Goal: Task Accomplishment & Management: Manage account settings

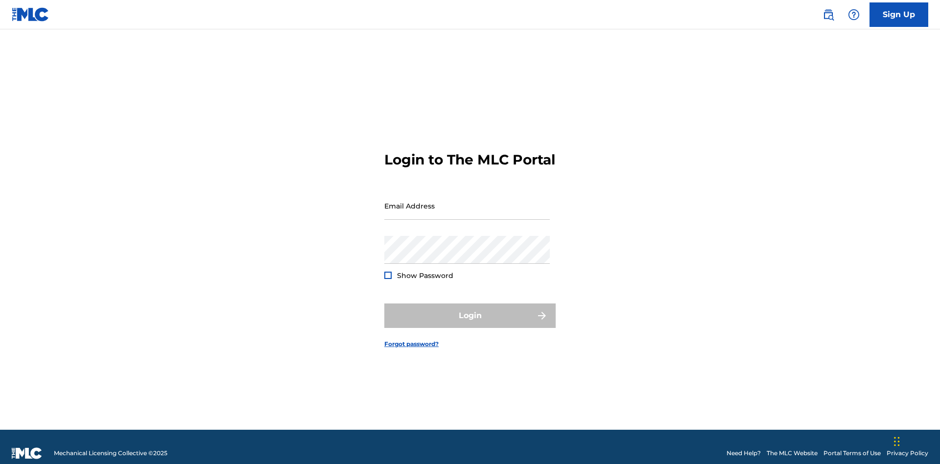
scroll to position [13, 0]
click at [467, 201] on input "Email Address" at bounding box center [468, 206] width 166 height 28
type input "[EMAIL_ADDRESS][DOMAIN_NAME]"
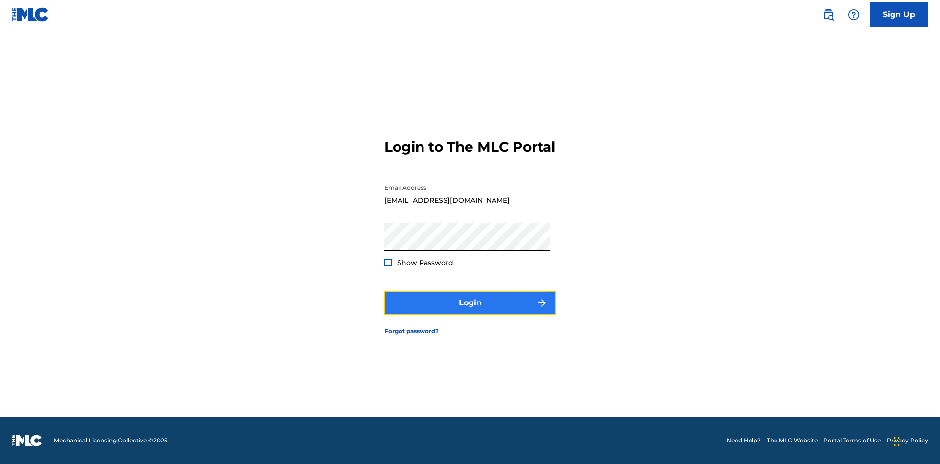
click at [470, 312] on button "Login" at bounding box center [470, 303] width 171 height 24
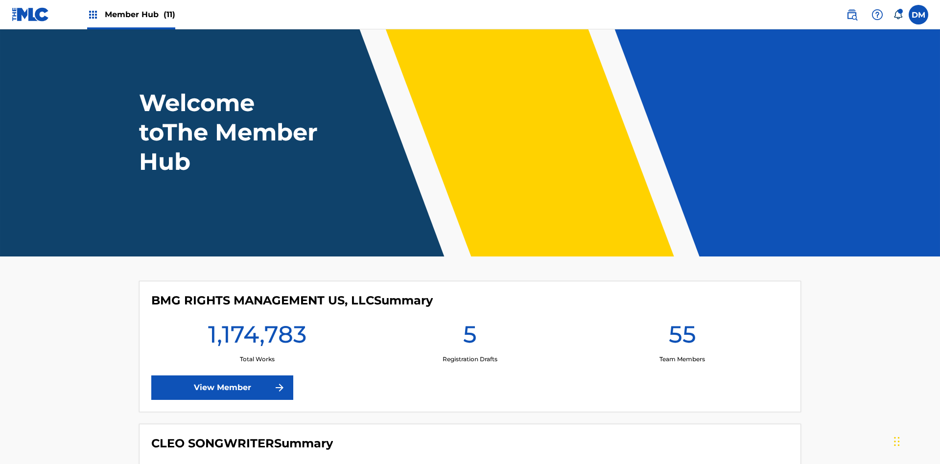
click at [140, 14] on span "Member Hub (11)" at bounding box center [140, 14] width 71 height 11
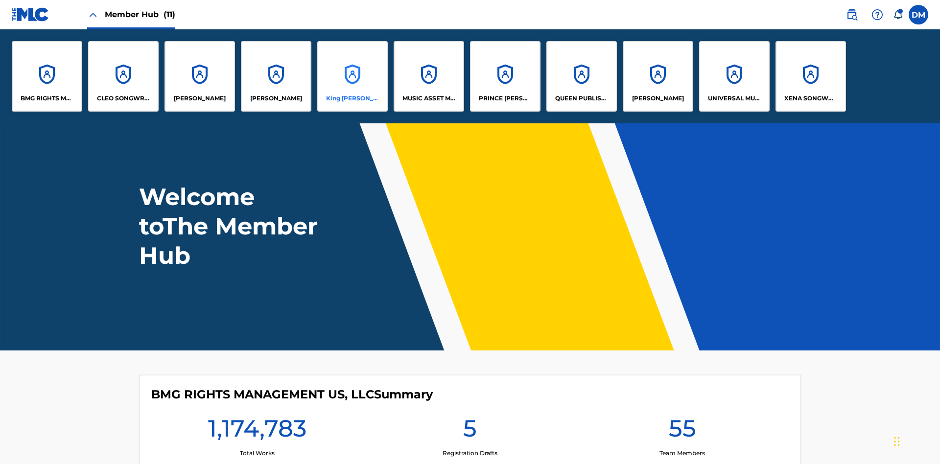
click at [352, 98] on p "King McTesterson" at bounding box center [352, 98] width 53 height 9
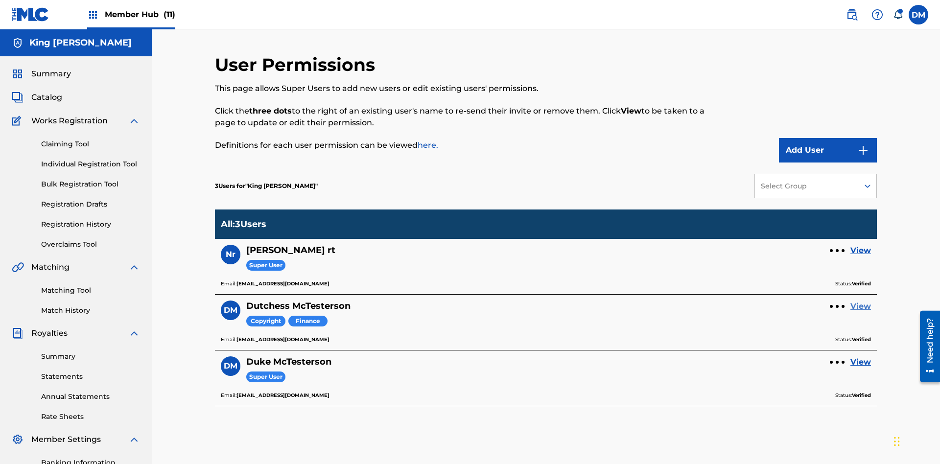
click at [861, 301] on link "View" at bounding box center [861, 307] width 21 height 12
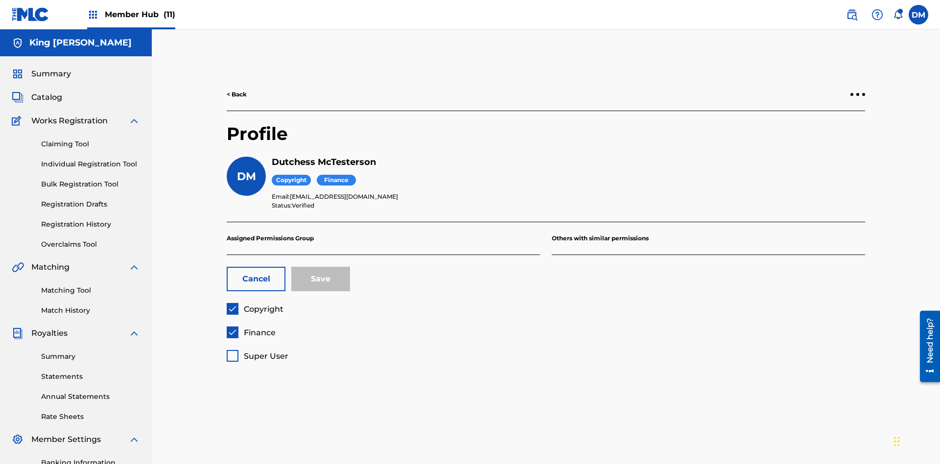
click at [255, 305] on span "Copyright" at bounding box center [264, 309] width 40 height 9
click at [251, 328] on span "Finance" at bounding box center [260, 332] width 32 height 9
click at [257, 352] on span "Super User" at bounding box center [266, 356] width 45 height 9
click at [321, 267] on button "Save" at bounding box center [320, 279] width 59 height 24
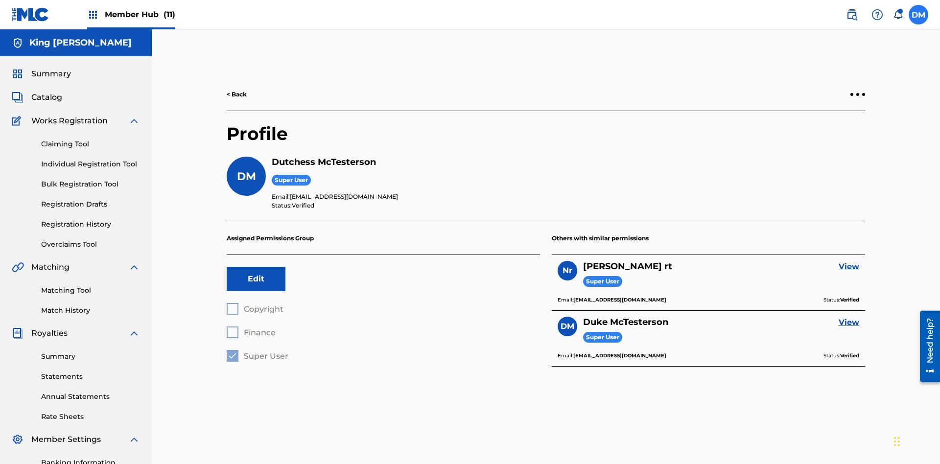
click at [919, 14] on label at bounding box center [919, 15] width 20 height 20
click at [919, 15] on input "DM Duke McTesterson duke.mctesterson@gmail.com Notification Preferences Profile…" at bounding box center [919, 15] width 0 height 0
click at [824, 139] on p "Log out" at bounding box center [824, 138] width 23 height 9
click at [919, 15] on input "DM Duke McTesterson duke.mctesterson@gmail.com Notification Preferences Profile…" at bounding box center [919, 15] width 0 height 0
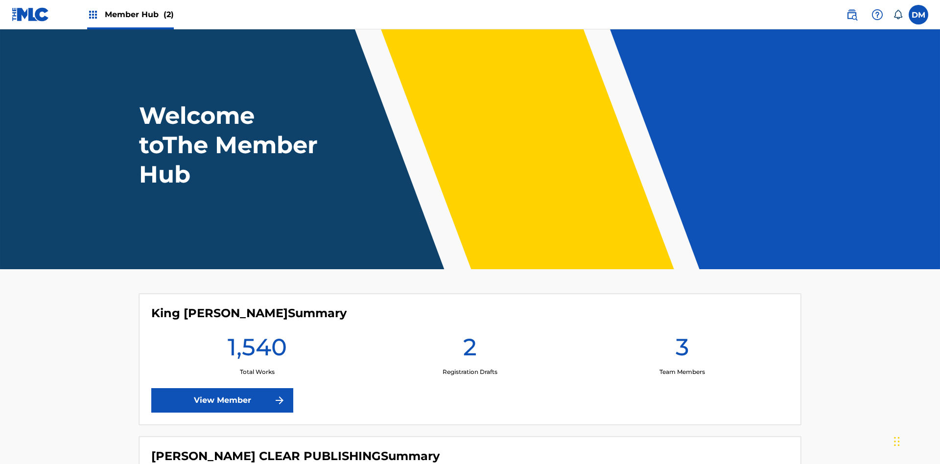
click at [139, 14] on span "Member Hub (2)" at bounding box center [139, 14] width 69 height 11
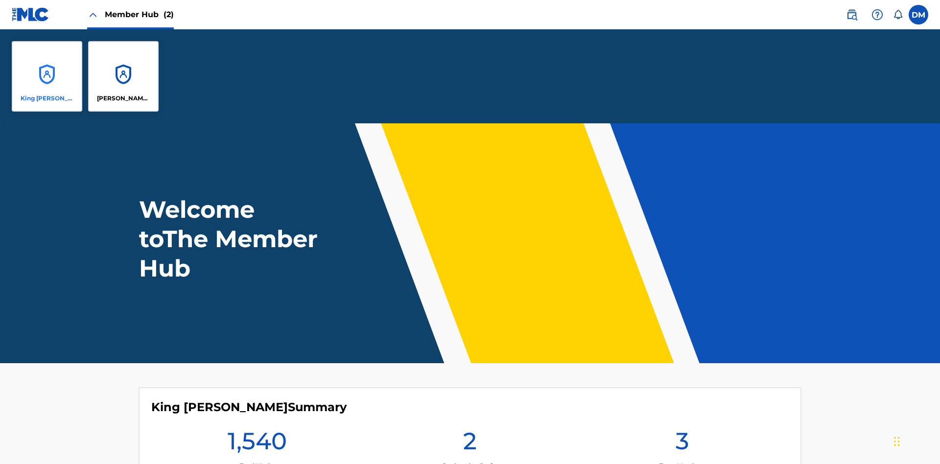
click at [47, 98] on p "King [PERSON_NAME]" at bounding box center [47, 98] width 53 height 9
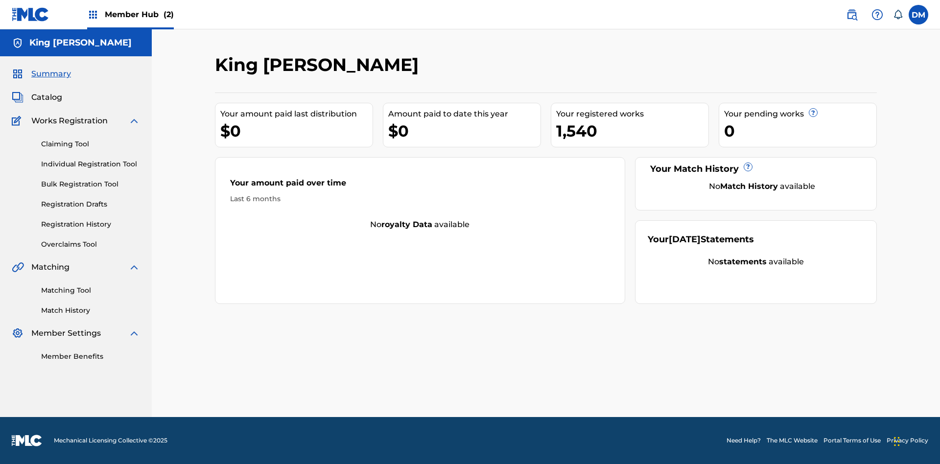
click at [50, 74] on span "Summary" at bounding box center [51, 74] width 40 height 12
click at [91, 290] on link "Matching Tool" at bounding box center [90, 291] width 99 height 10
click at [91, 311] on link "Match History" at bounding box center [90, 311] width 99 height 10
click at [91, 357] on link "Member Benefits" at bounding box center [90, 357] width 99 height 10
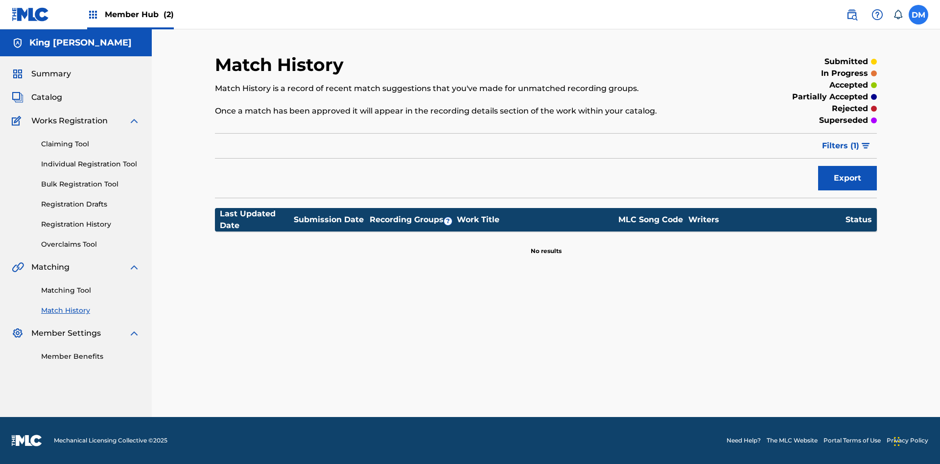
click at [919, 14] on label at bounding box center [919, 15] width 20 height 20
click at [919, 15] on input "DM Dutchess McTesterson dutchess.mctesterson@gmail.com Notification Preferences…" at bounding box center [919, 15] width 0 height 0
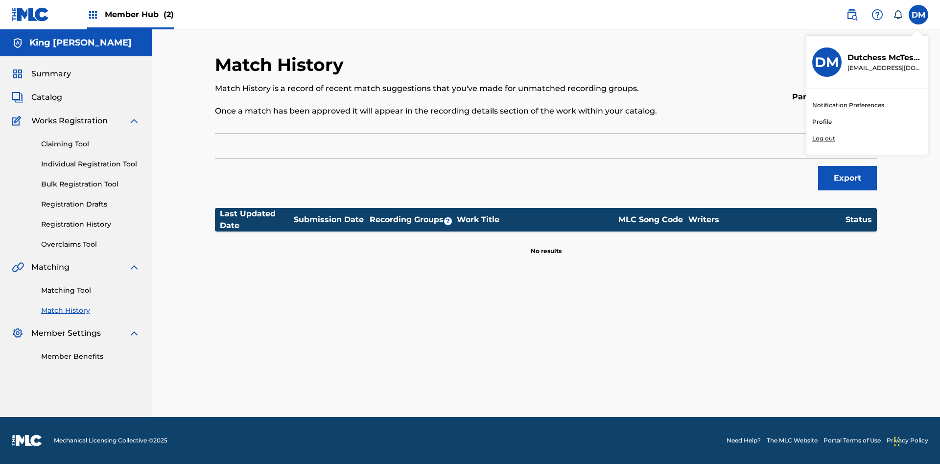
click at [824, 139] on p "Log out" at bounding box center [824, 138] width 23 height 9
click at [919, 15] on input "DM Dutchess McTesterson dutchess.mctesterson@gmail.com Notification Preferences…" at bounding box center [919, 15] width 0 height 0
